Goal: Check status: Check status

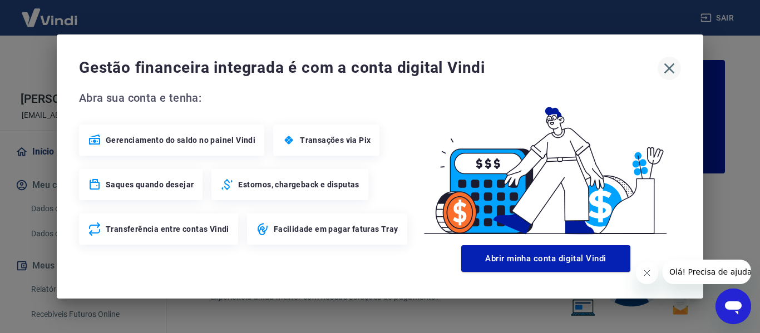
click at [667, 63] on icon "button" at bounding box center [670, 69] width 18 height 18
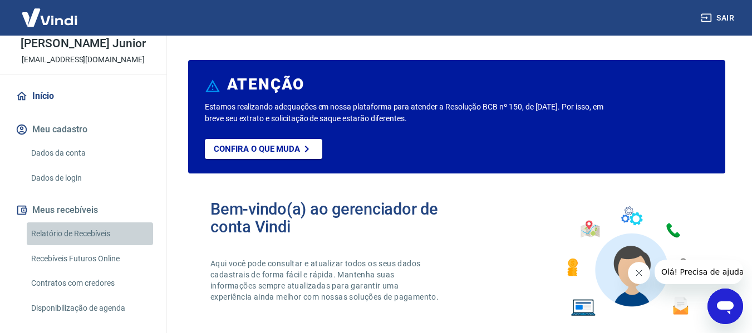
click at [115, 229] on link "Relatório de Recebíveis" at bounding box center [90, 234] width 126 height 23
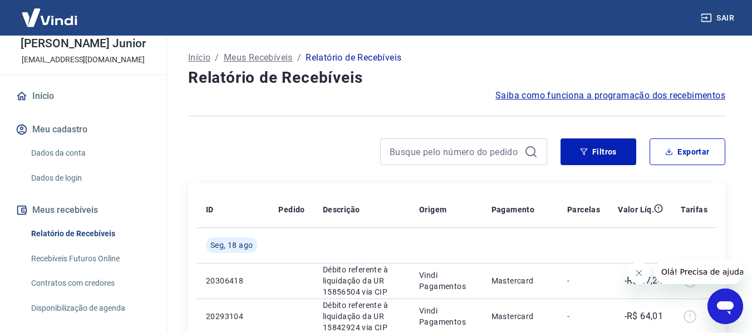
click at [639, 274] on icon "Fechar mensagem da empresa" at bounding box center [639, 274] width 6 height 6
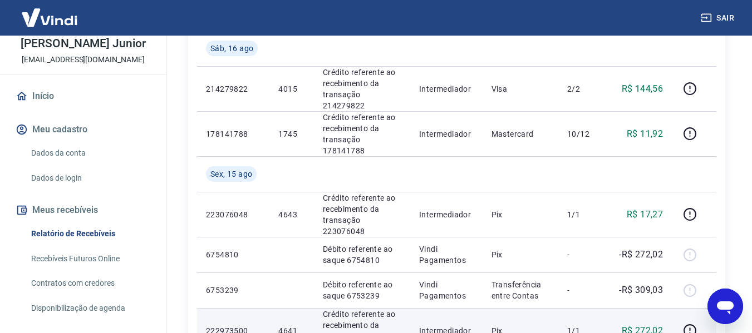
scroll to position [891, 0]
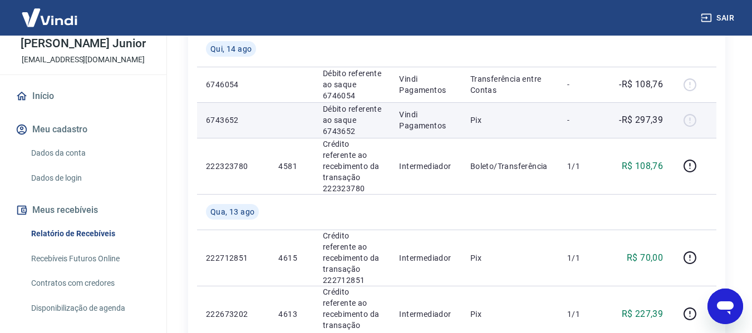
scroll to position [445, 0]
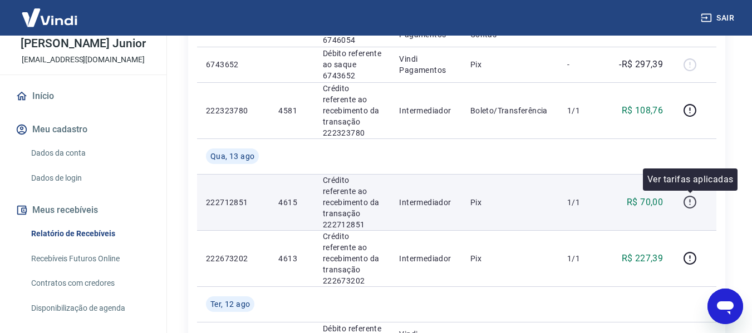
click at [691, 199] on icon "button" at bounding box center [690, 202] width 14 height 14
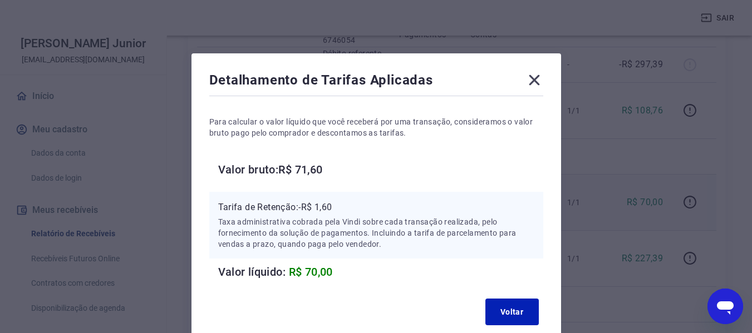
click at [690, 198] on div "Detalhamento de Tarifas Aplicadas Para calcular o valor líquido que você recebe…" at bounding box center [376, 166] width 752 height 333
click at [490, 310] on button "Voltar" at bounding box center [511, 312] width 53 height 27
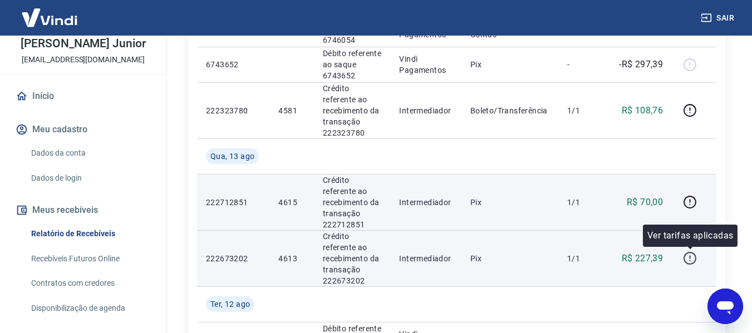
click at [695, 254] on icon "button" at bounding box center [690, 258] width 13 height 13
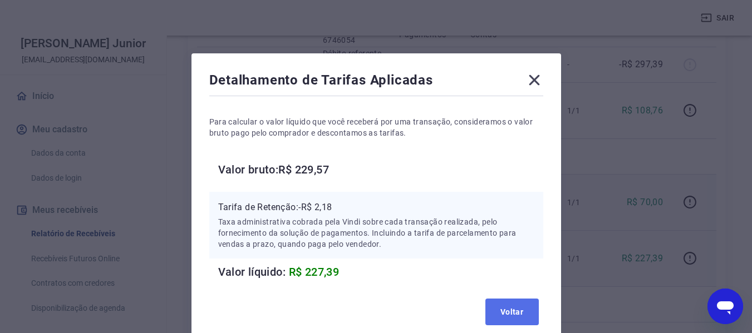
click at [522, 309] on button "Voltar" at bounding box center [511, 312] width 53 height 27
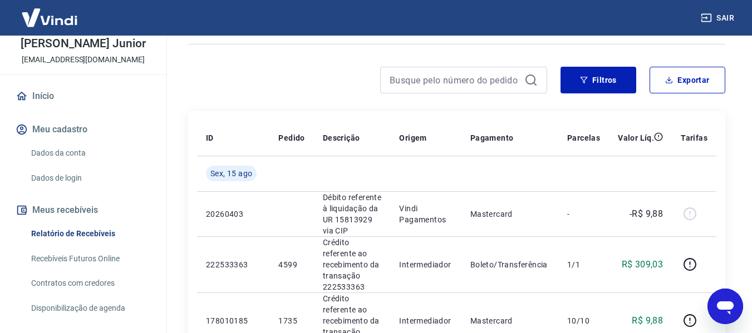
scroll to position [0, 0]
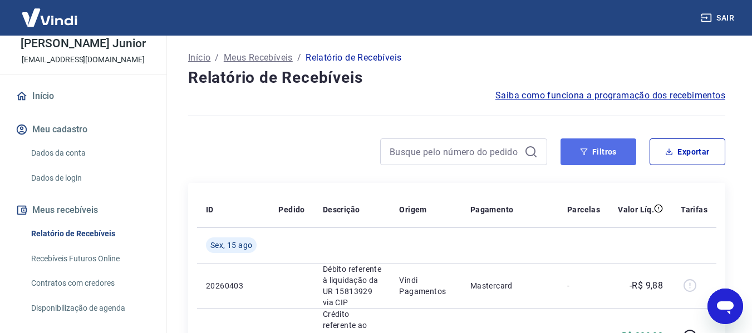
click at [601, 144] on button "Filtros" at bounding box center [599, 152] width 76 height 27
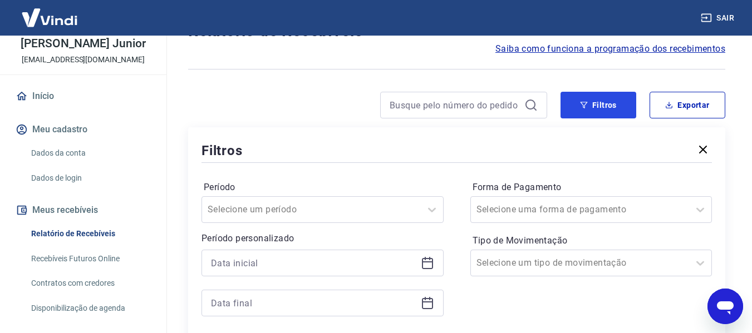
scroll to position [223, 0]
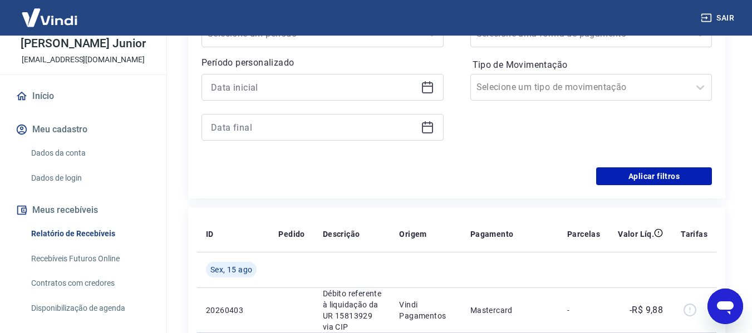
click at [431, 85] on icon at bounding box center [427, 87] width 13 height 13
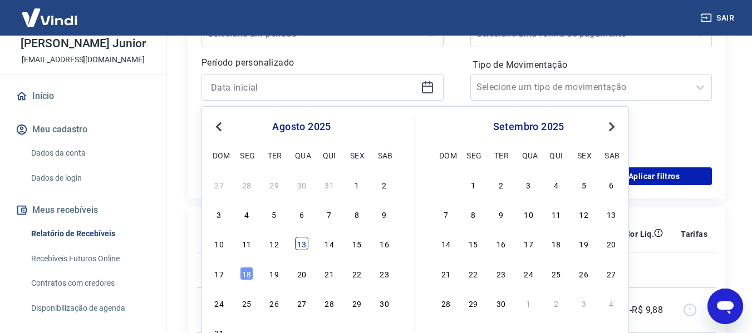
click at [301, 244] on div "13" at bounding box center [301, 243] width 13 height 13
type input "[DATE]"
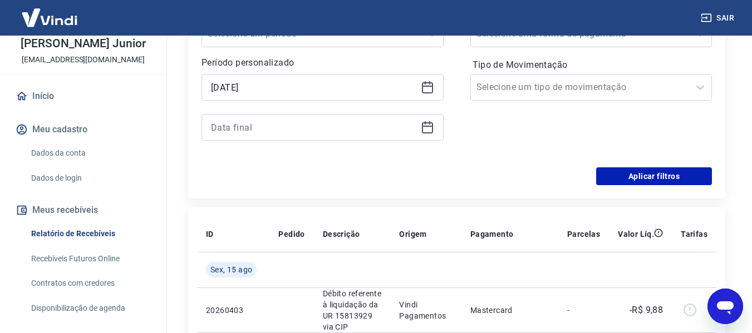
click at [423, 120] on div at bounding box center [323, 127] width 242 height 27
click at [421, 127] on icon at bounding box center [427, 127] width 13 height 13
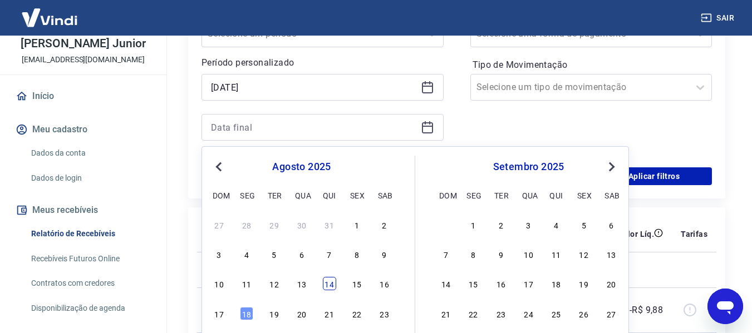
click at [328, 283] on div "14" at bounding box center [329, 283] width 13 height 13
type input "[DATE]"
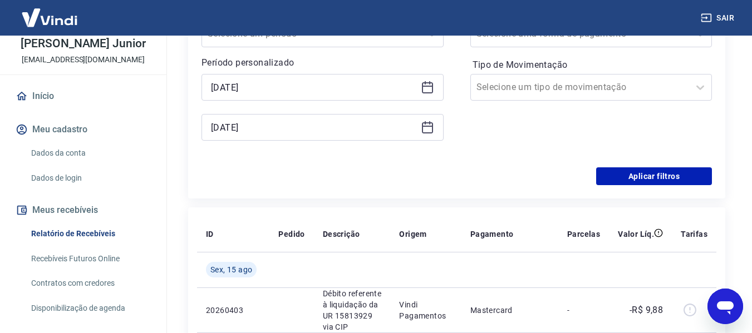
click at [712, 162] on div "Filtros Período Selecione um período Período personalizado Selected date: [DATE…" at bounding box center [456, 75] width 537 height 247
click at [685, 179] on button "Aplicar filtros" at bounding box center [654, 177] width 116 height 18
